Goal: Transaction & Acquisition: Purchase product/service

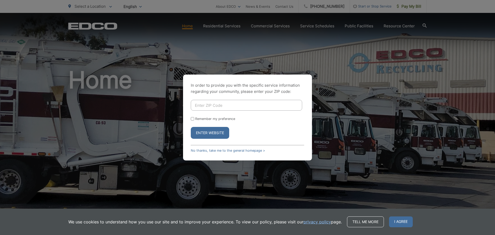
click at [206, 105] on input "Enter ZIP Code" at bounding box center [246, 105] width 111 height 11
type input "92024"
click at [197, 119] on label "Remember my preference" at bounding box center [215, 119] width 40 height 4
click at [194, 119] on input "Remember my preference" at bounding box center [192, 118] width 3 height 3
checkbox input "true"
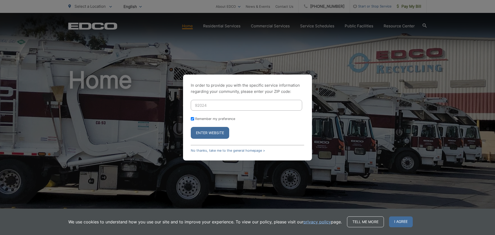
click at [205, 134] on button "Enter Website" at bounding box center [210, 133] width 38 height 12
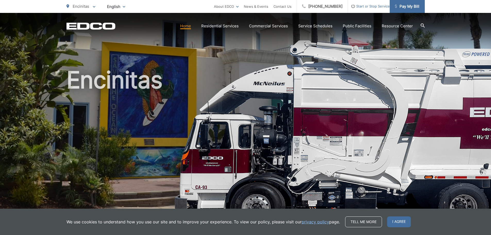
click at [407, 6] on span "Pay My Bill" at bounding box center [407, 6] width 24 height 6
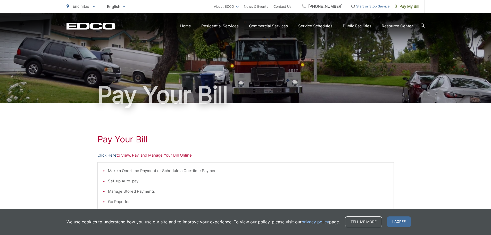
click at [111, 156] on link "Click Here" at bounding box center [106, 155] width 19 height 6
